Goal: Transaction & Acquisition: Purchase product/service

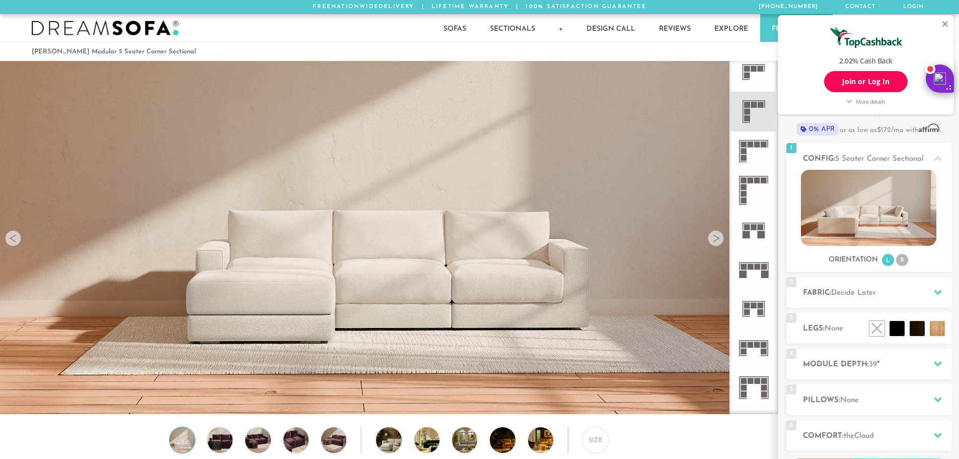
click at [947, 26] on div at bounding box center [946, 24] width 6 height 6
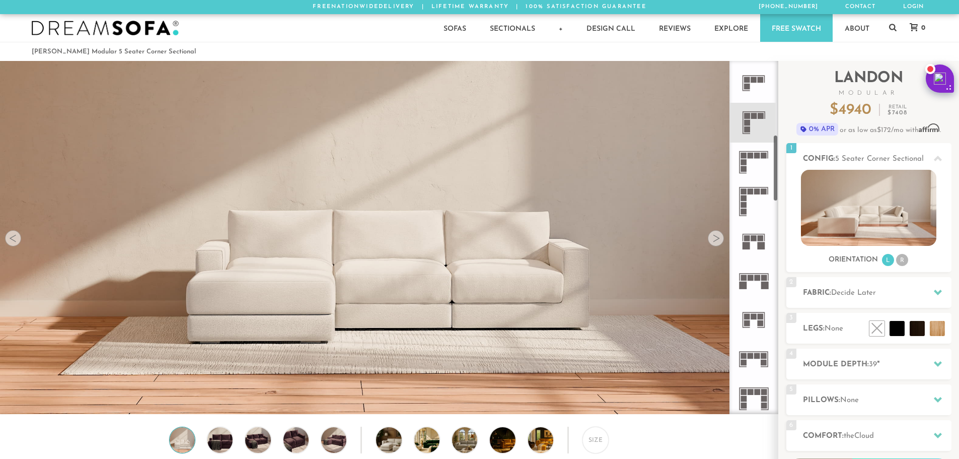
click at [756, 158] on rect at bounding box center [757, 156] width 6 height 6
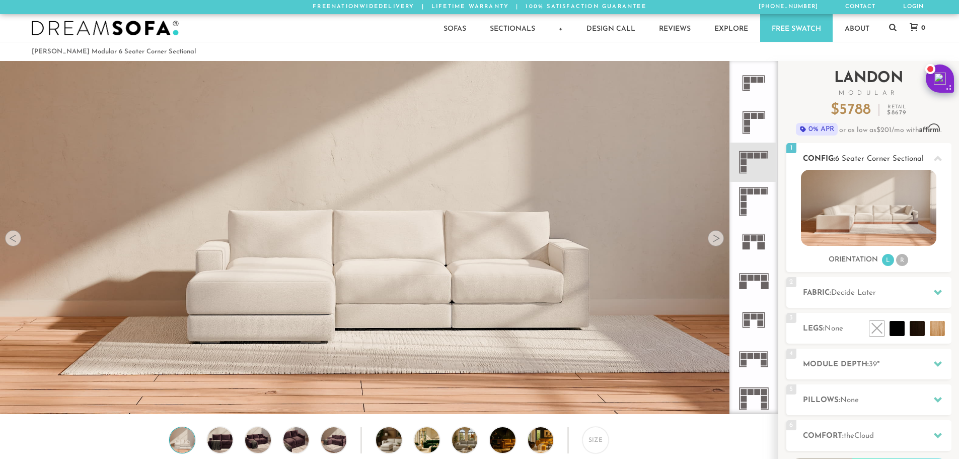
click at [904, 258] on li "R" at bounding box center [902, 260] width 12 height 12
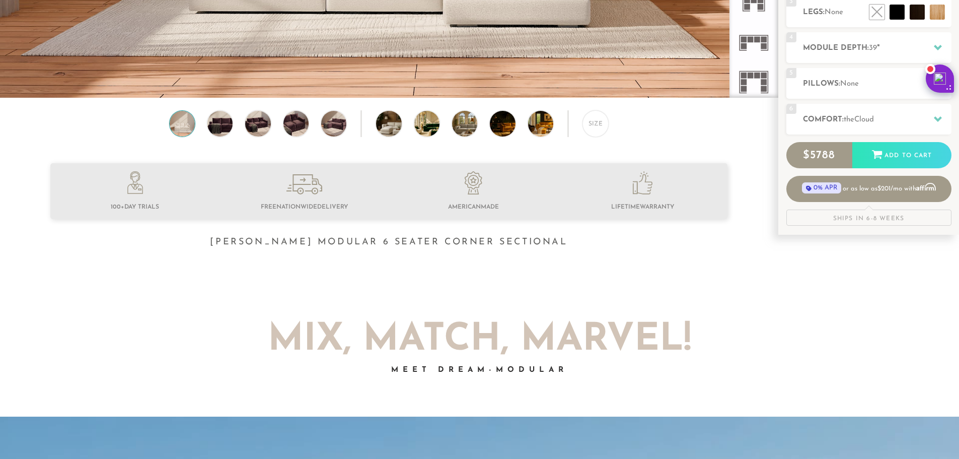
scroll to position [317, 0]
click at [597, 125] on div "Size" at bounding box center [596, 123] width 26 height 26
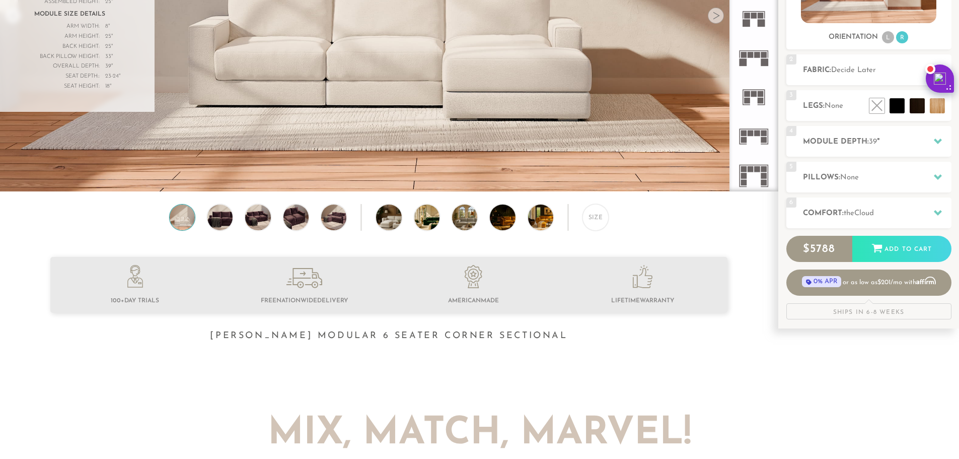
scroll to position [0, 0]
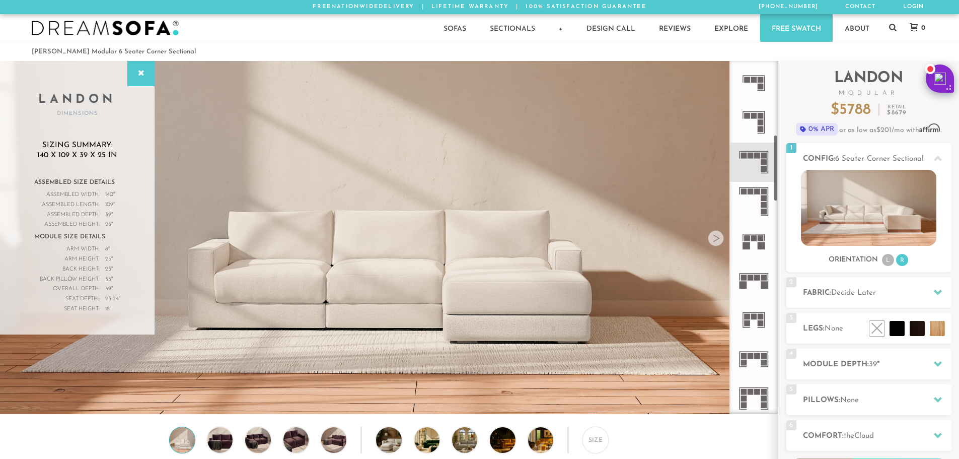
click at [755, 126] on icon at bounding box center [753, 122] width 39 height 39
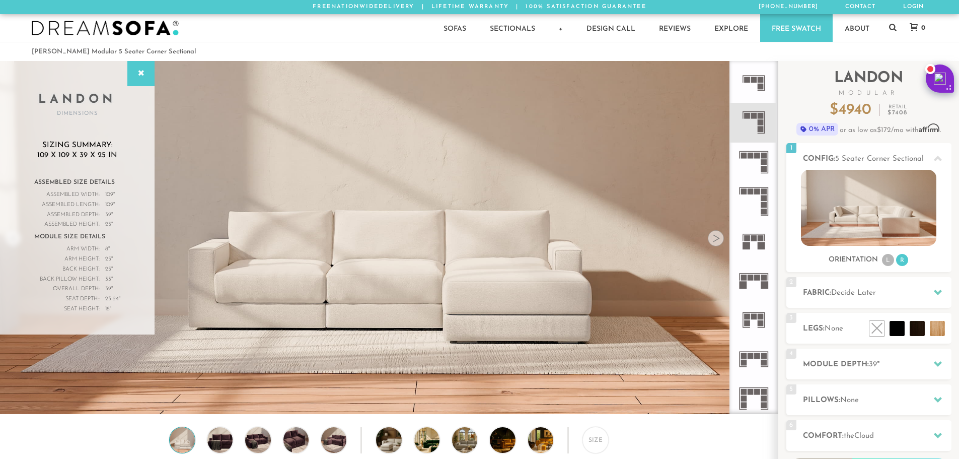
click at [764, 82] on icon at bounding box center [753, 82] width 39 height 39
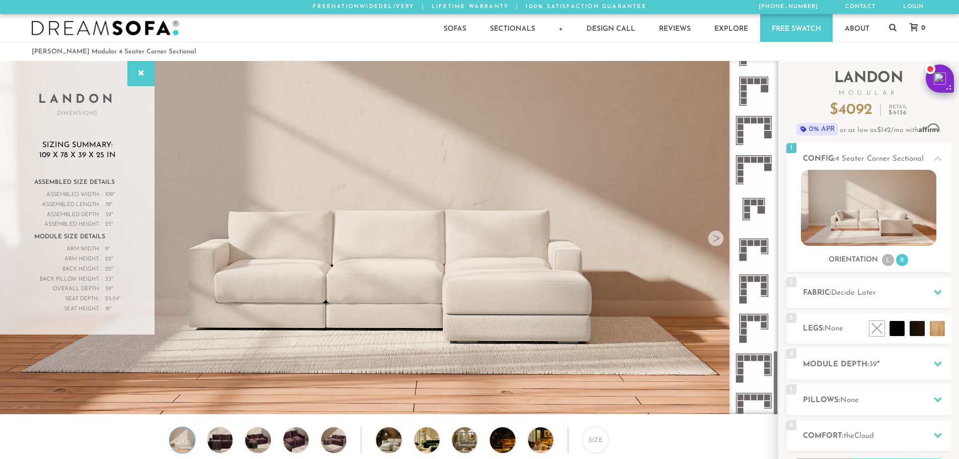
scroll to position [1536, 0]
